Goal: Obtain resource: Obtain resource

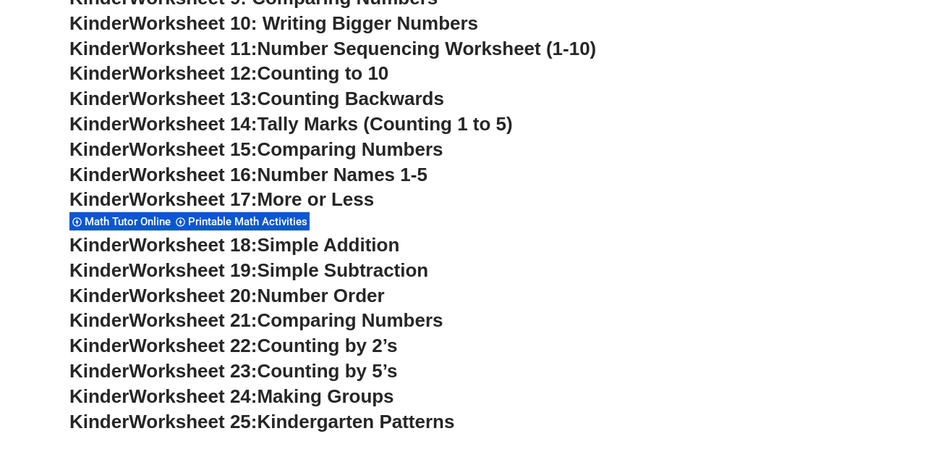
scroll to position [902, 0]
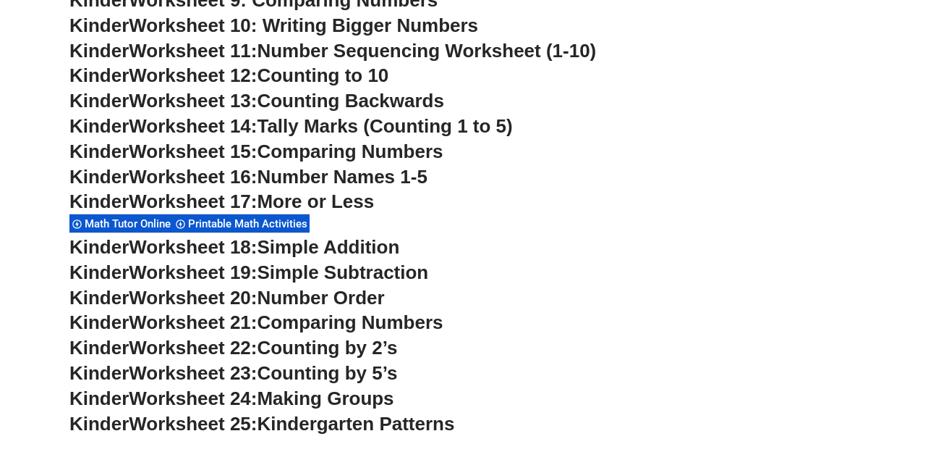
click at [623, 308] on h3 "Kinder Worksheet 20: Number Order" at bounding box center [474, 298] width 810 height 25
click at [360, 245] on span "Simple Addition" at bounding box center [328, 247] width 143 height 22
drag, startPoint x: 170, startPoint y: 251, endPoint x: 208, endPoint y: 216, distance: 51.7
click at [170, 250] on span "Worksheet 18:" at bounding box center [193, 247] width 128 height 22
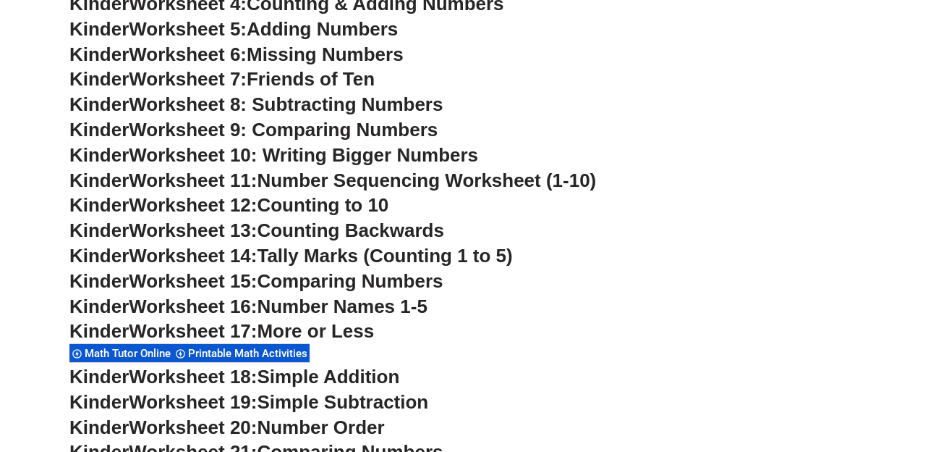
scroll to position [774, 0]
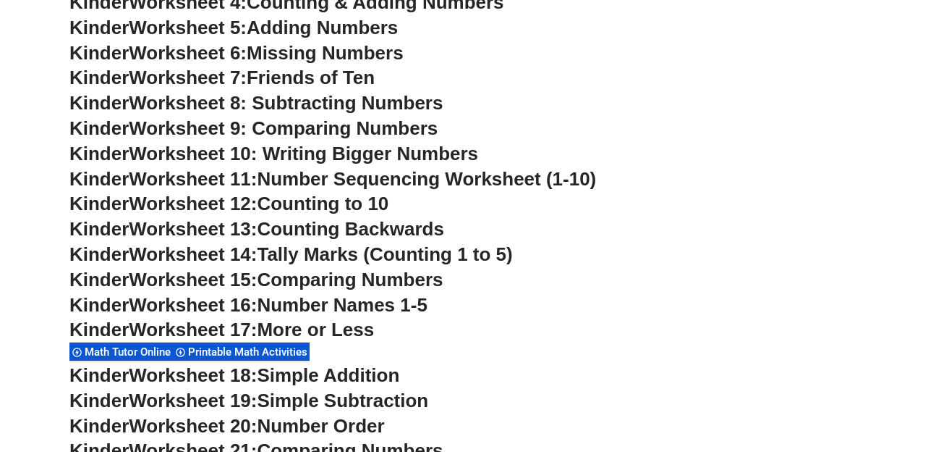
click at [299, 378] on span "Simple Addition" at bounding box center [328, 375] width 143 height 22
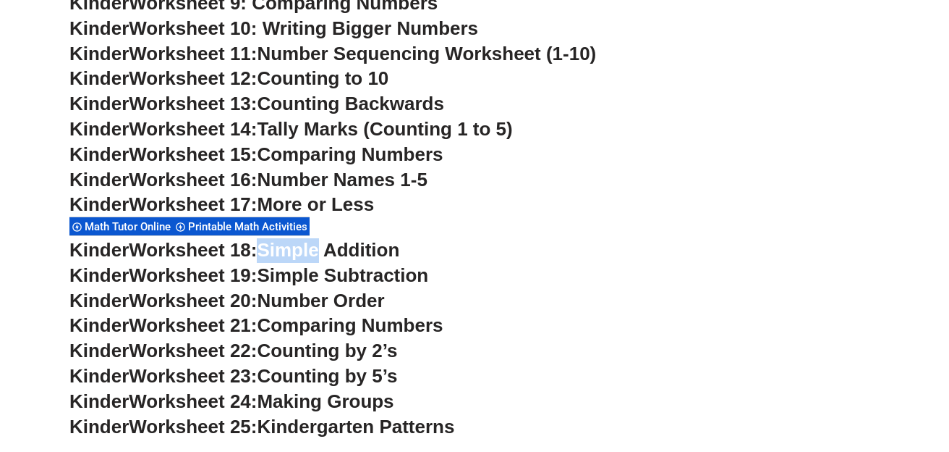
scroll to position [901, 0]
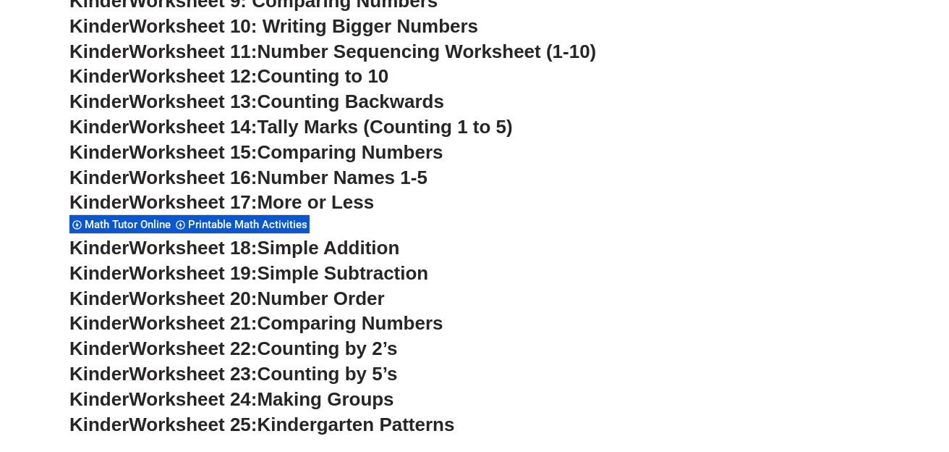
click at [505, 297] on h3 "Kinder Worksheet 20: Number Order" at bounding box center [474, 299] width 810 height 25
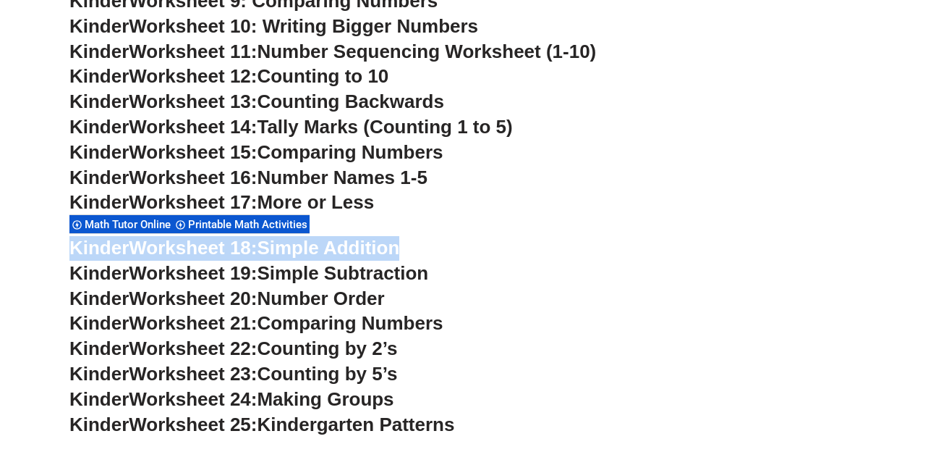
drag, startPoint x: 71, startPoint y: 247, endPoint x: 393, endPoint y: 250, distance: 322.0
click at [425, 250] on h3 "Kinder Worksheet 18: Simple Addition" at bounding box center [474, 248] width 810 height 25
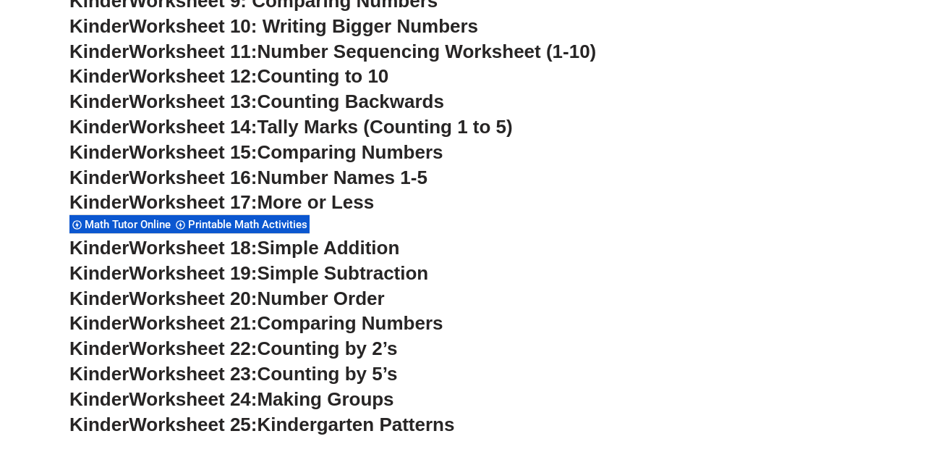
click at [333, 268] on span "Simple Subtraction" at bounding box center [342, 273] width 171 height 22
drag, startPoint x: 333, startPoint y: 269, endPoint x: 325, endPoint y: 288, distance: 20.4
click at [333, 269] on span "Simple Subtraction" at bounding box center [342, 273] width 171 height 22
click at [302, 303] on span "Number Order" at bounding box center [320, 298] width 127 height 22
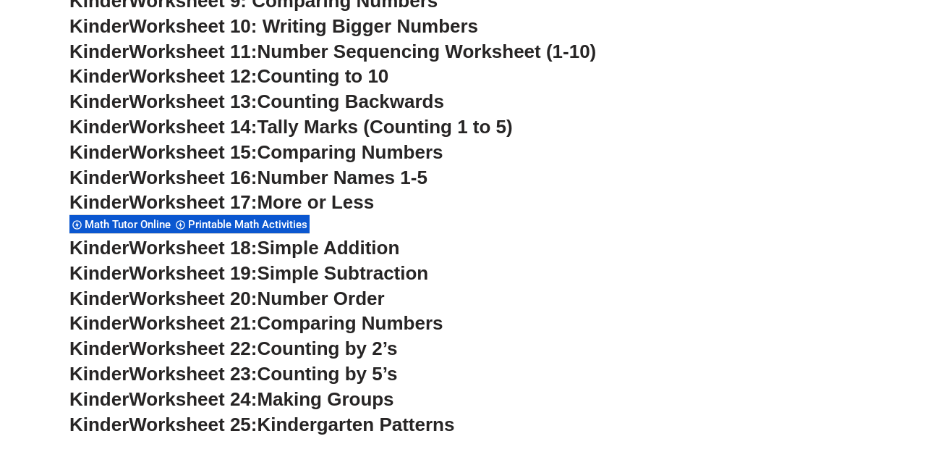
click at [325, 321] on span "Comparing Numbers" at bounding box center [350, 323] width 186 height 22
click at [326, 321] on span "Comparing Numbers" at bounding box center [350, 323] width 186 height 22
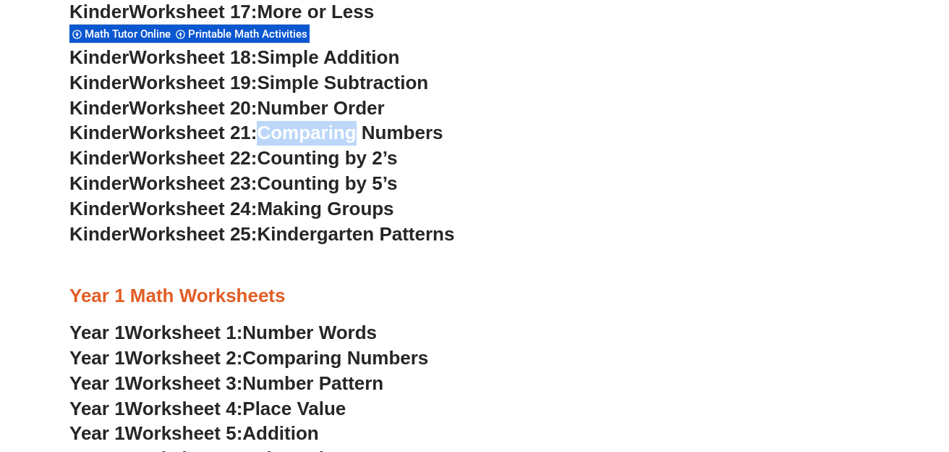
scroll to position [1084, 0]
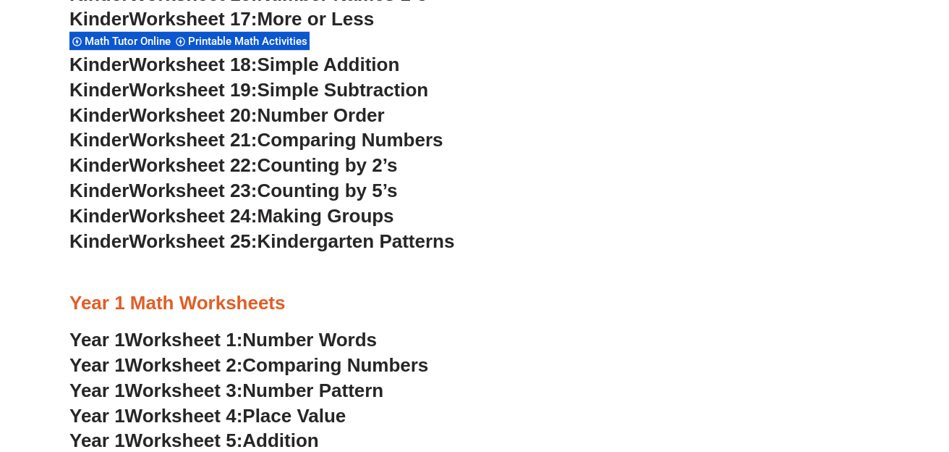
click at [419, 234] on span "Kindergarten Patterns" at bounding box center [356, 241] width 198 height 22
click at [532, 254] on div at bounding box center [474, 272] width 810 height 36
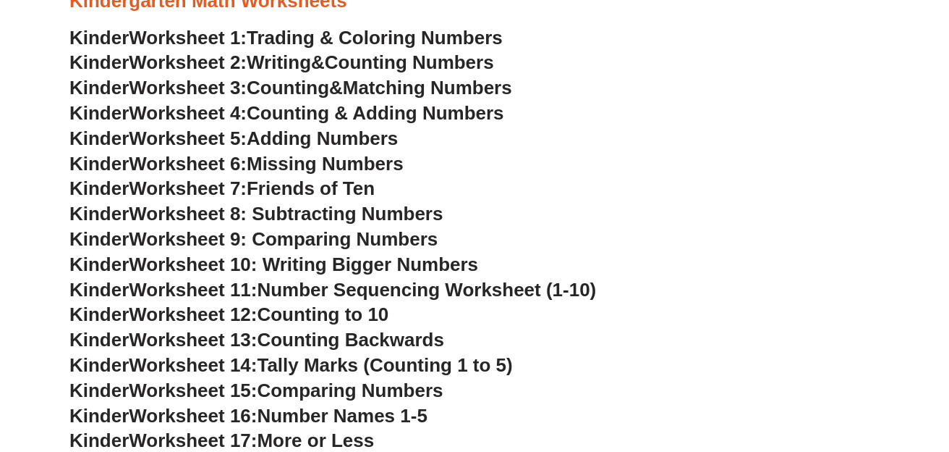
scroll to position [634, 0]
